Goal: Browse casually: Explore the website without a specific task or goal

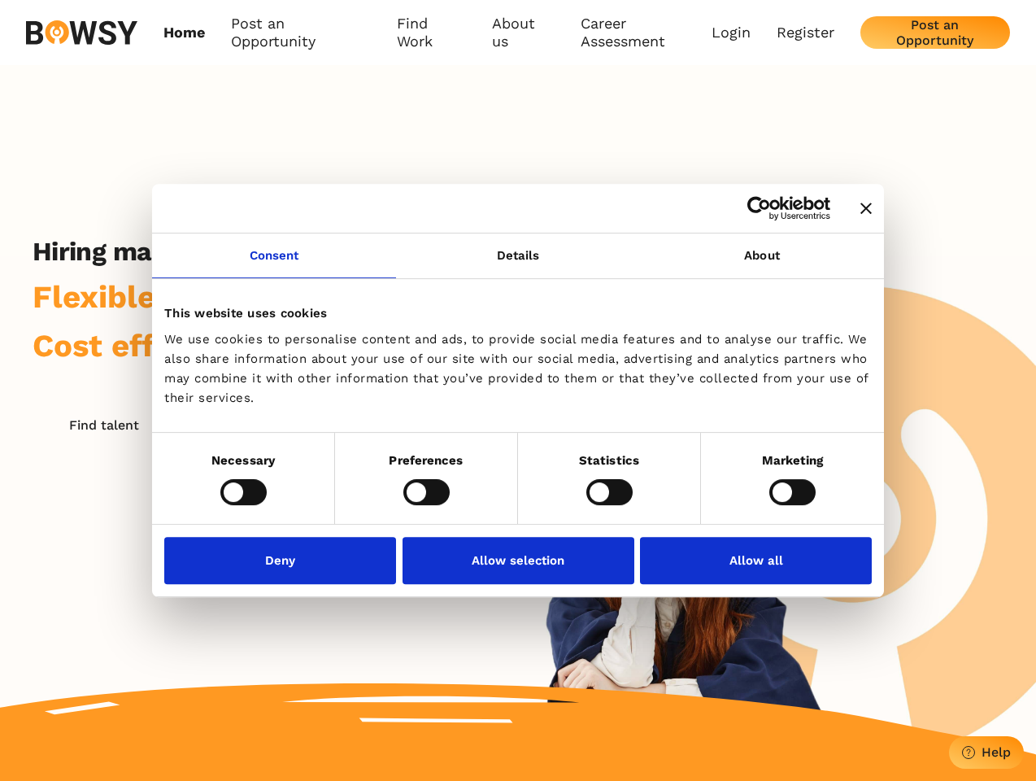
click at [861, 209] on icon "Close banner" at bounding box center [866, 208] width 11 height 11
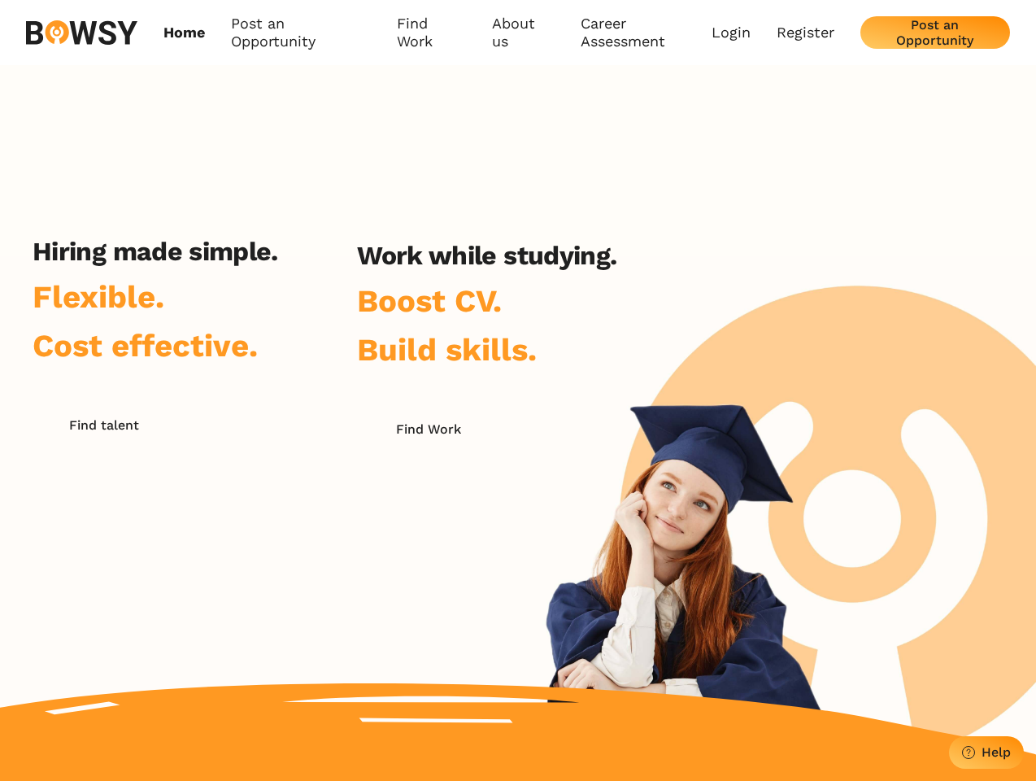
click at [518, 265] on h2 "Work while studying." at bounding box center [486, 255] width 259 height 31
click at [762, 265] on div "Hiring made simple. Flexible. Cost effective. Find talent Work while studying. …" at bounding box center [518, 410] width 1036 height 690
click at [243, 491] on div "Hiring made simple. Flexible. Cost effective. Find talent Work while studying. …" at bounding box center [324, 443] width 649 height 414
click at [426, 491] on div "Hiring made simple. Flexible. Cost effective. Find talent Work while studying. …" at bounding box center [324, 443] width 649 height 414
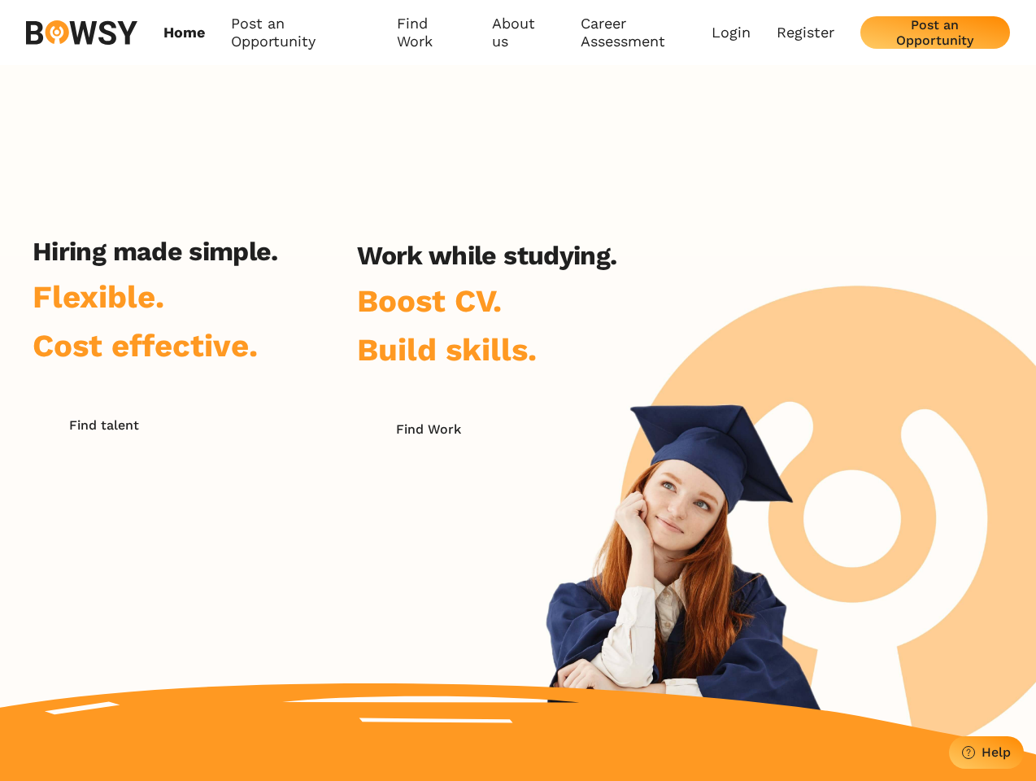
click at [609, 491] on div "Hiring made simple. Flexible. Cost effective. Find talent Work while studying. …" at bounding box center [324, 443] width 649 height 414
click at [792, 491] on div "Hiring made simple. Flexible. Cost effective. Find talent Work while studying. …" at bounding box center [518, 410] width 1036 height 690
click at [285, 560] on div "Hiring made simple. Flexible. Cost effective. Find talent Work while studying. …" at bounding box center [324, 443] width 649 height 414
click at [518, 560] on div "Hiring made simple. Flexible. Cost effective. Find talent Work while studying. …" at bounding box center [324, 443] width 649 height 414
